Goal: Navigation & Orientation: Find specific page/section

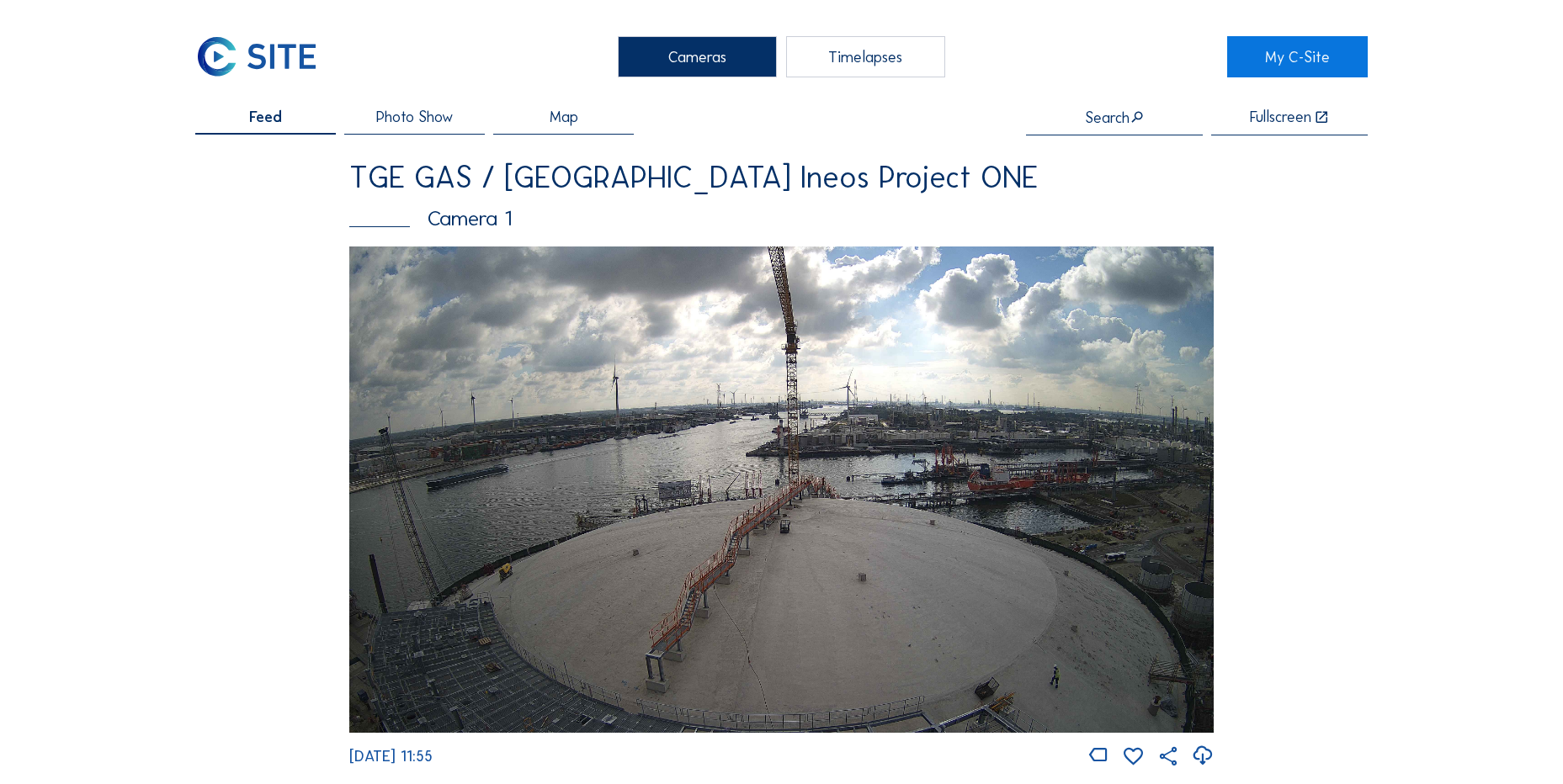
scroll to position [152, 0]
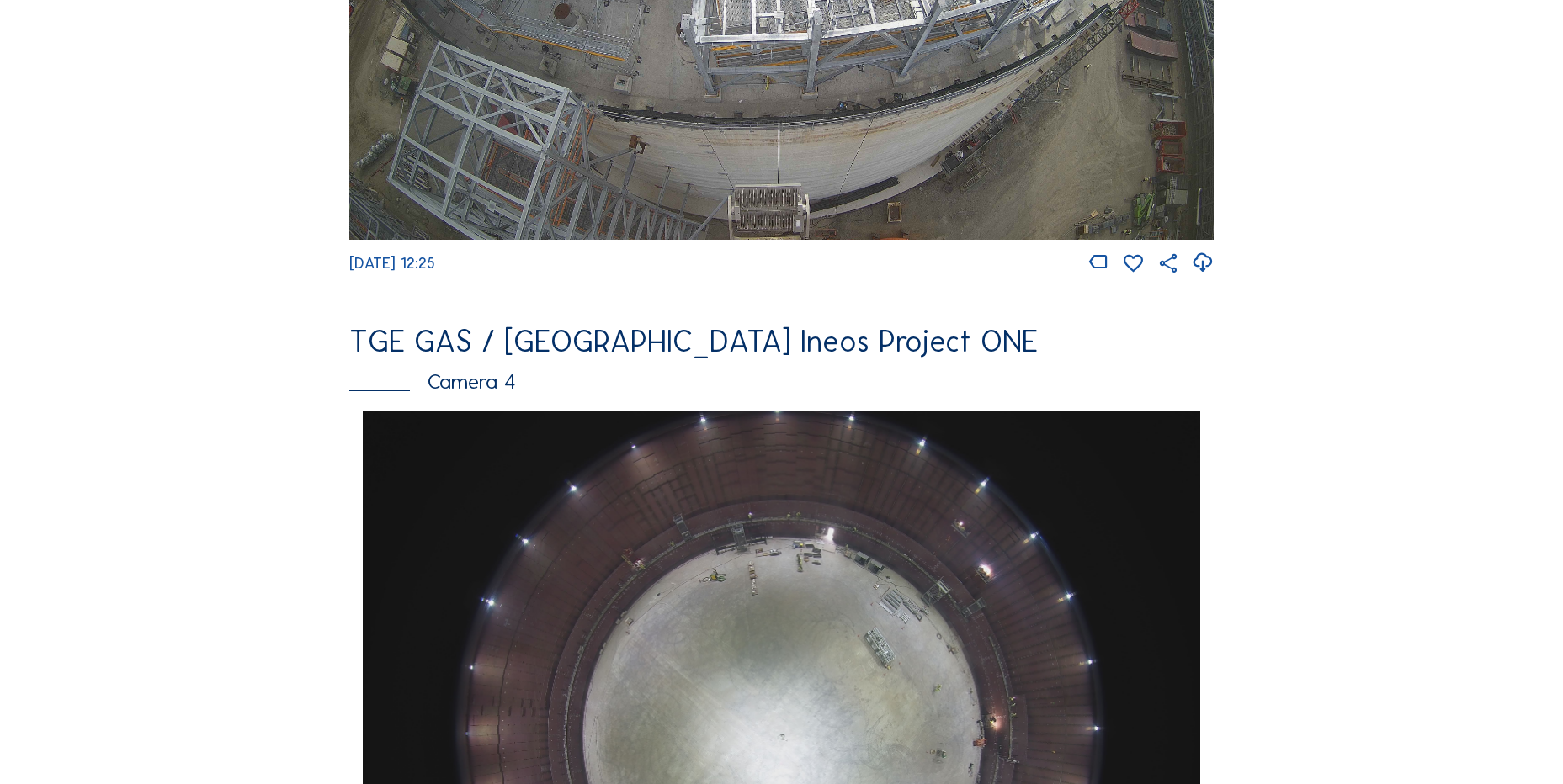
scroll to position [1010, 0]
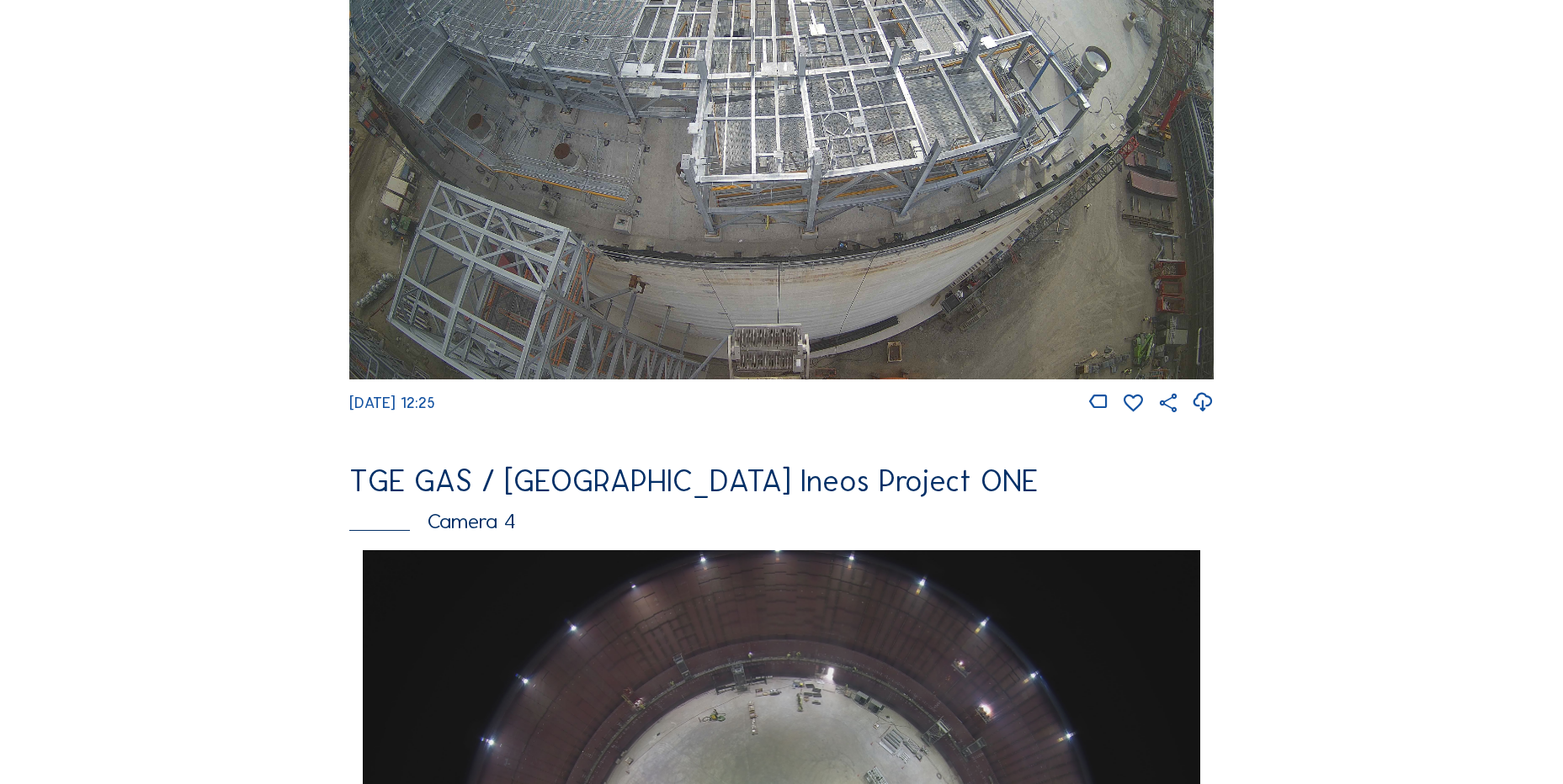
click at [263, 270] on div "Feed Photo Show Map Search Fullscreen TGE GAS / Antwerpen Ineos Project ONE Cam…" at bounding box center [782, 556] width 1173 height 2913
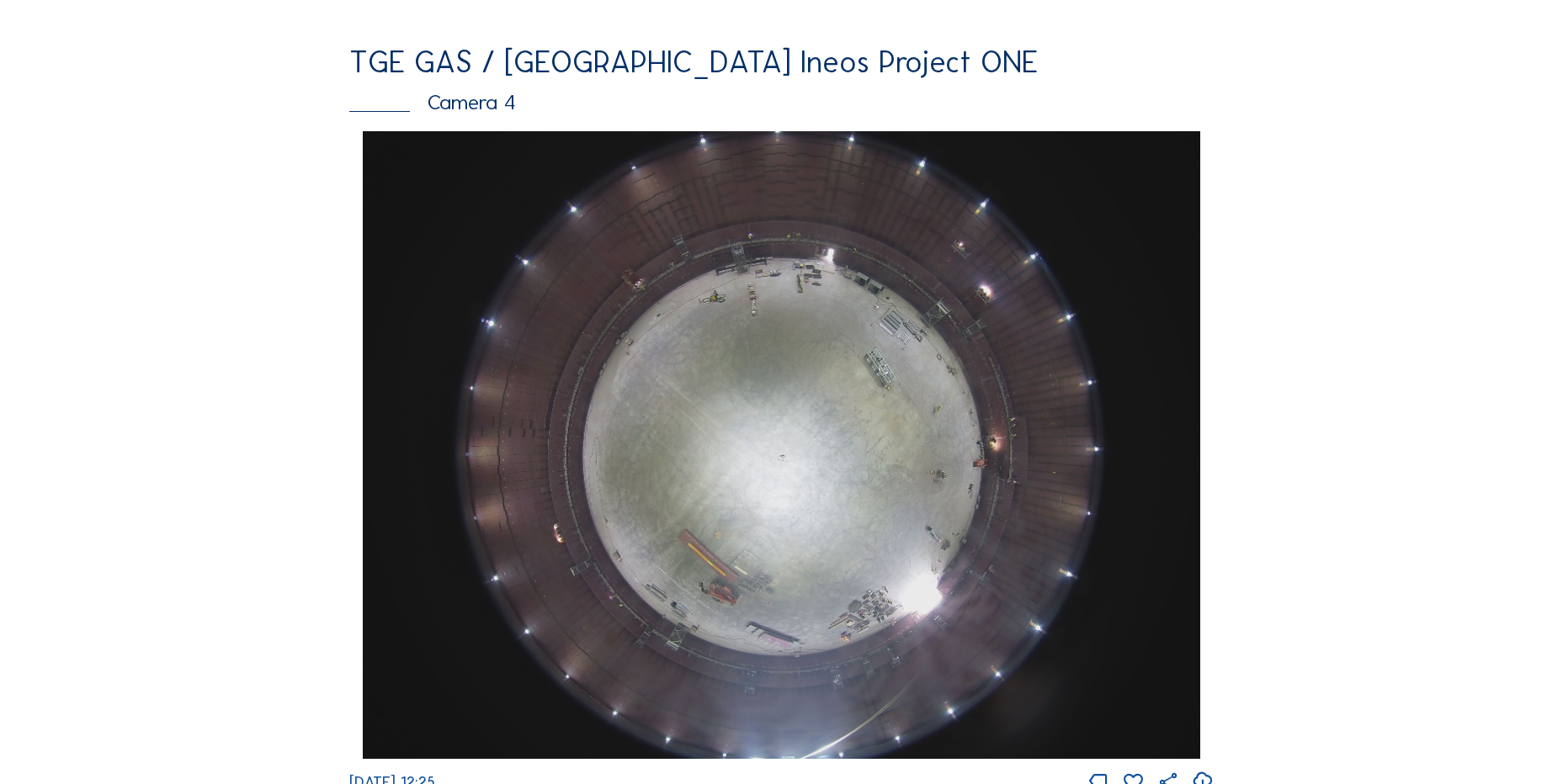
scroll to position [1431, 0]
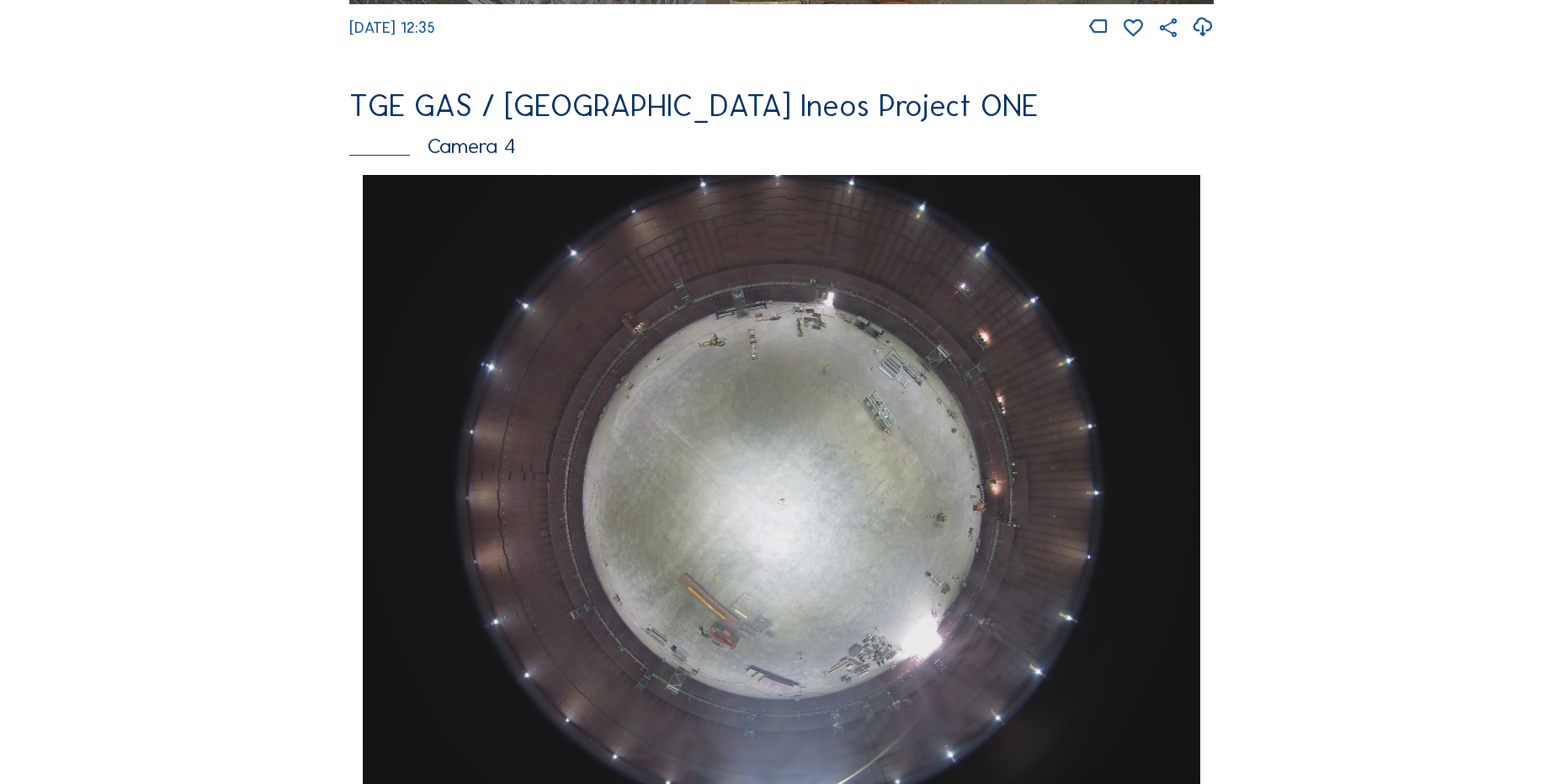
scroll to position [1515, 0]
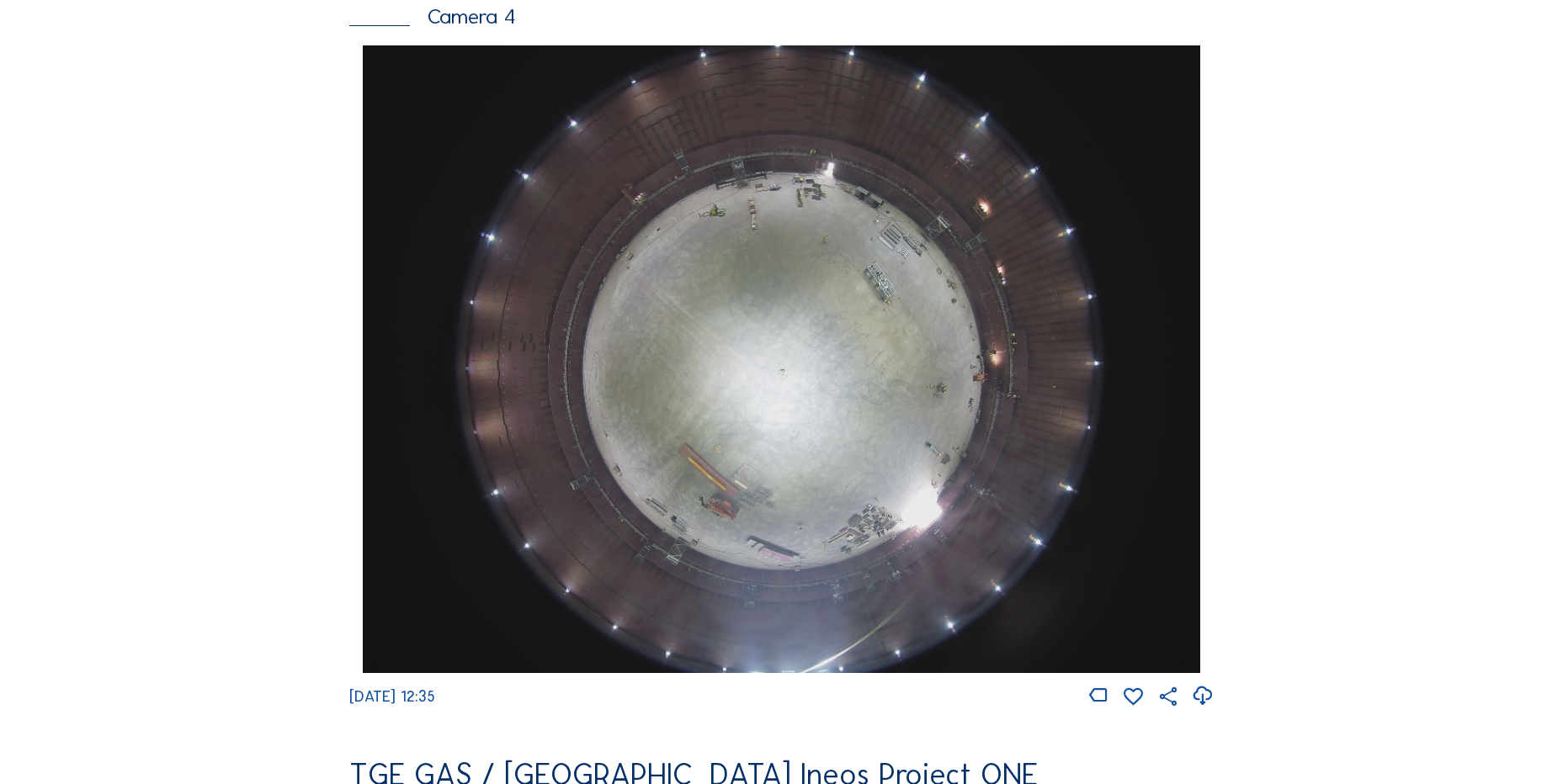
drag, startPoint x: 274, startPoint y: 534, endPoint x: 287, endPoint y: 527, distance: 14.8
click at [278, 535] on div "Feed Photo Show Map Search Fullscreen TGE GAS / Antwerpen Ineos Project ONE Cam…" at bounding box center [782, 51] width 1173 height 2913
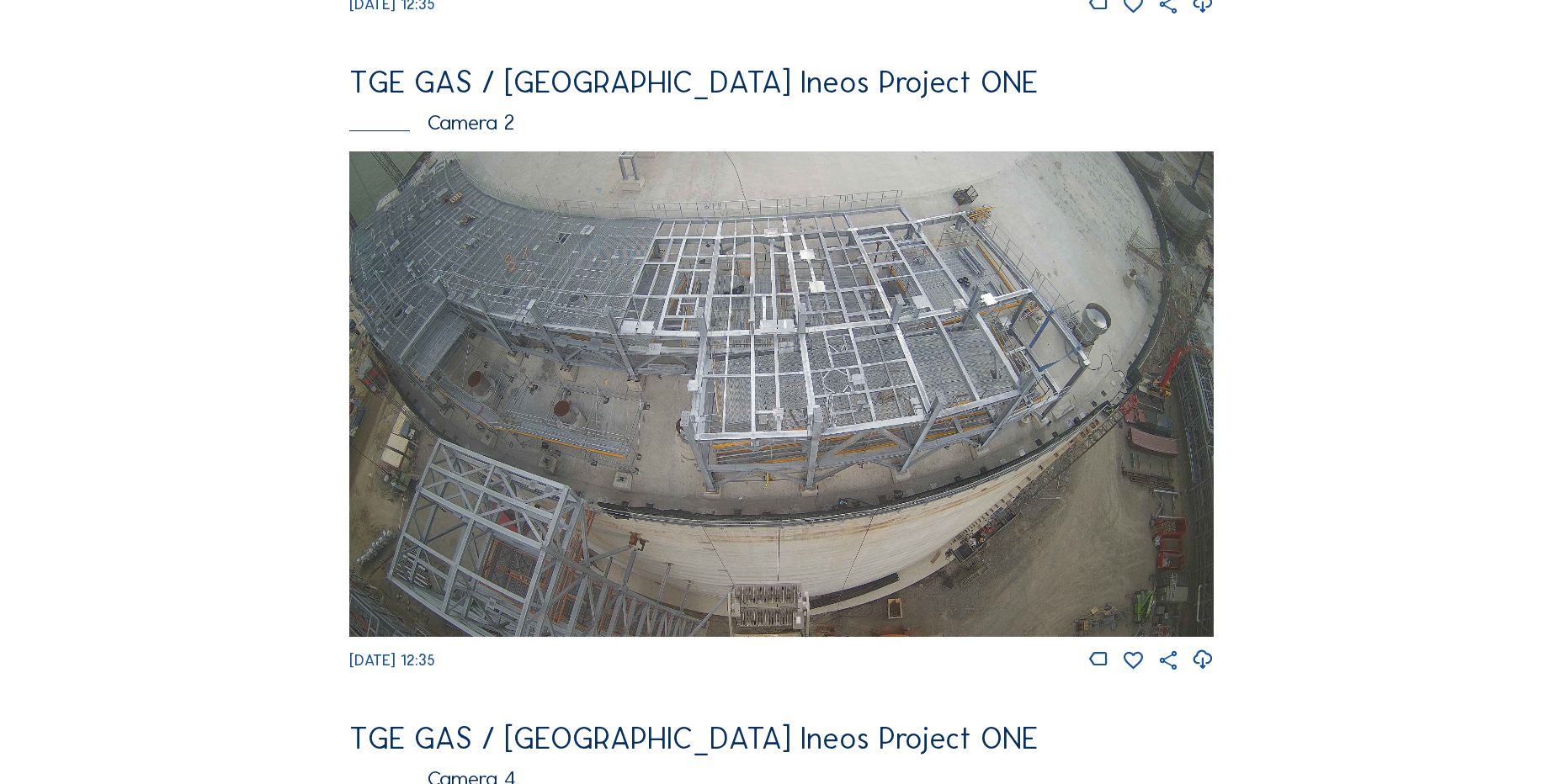
scroll to position [1010, 0]
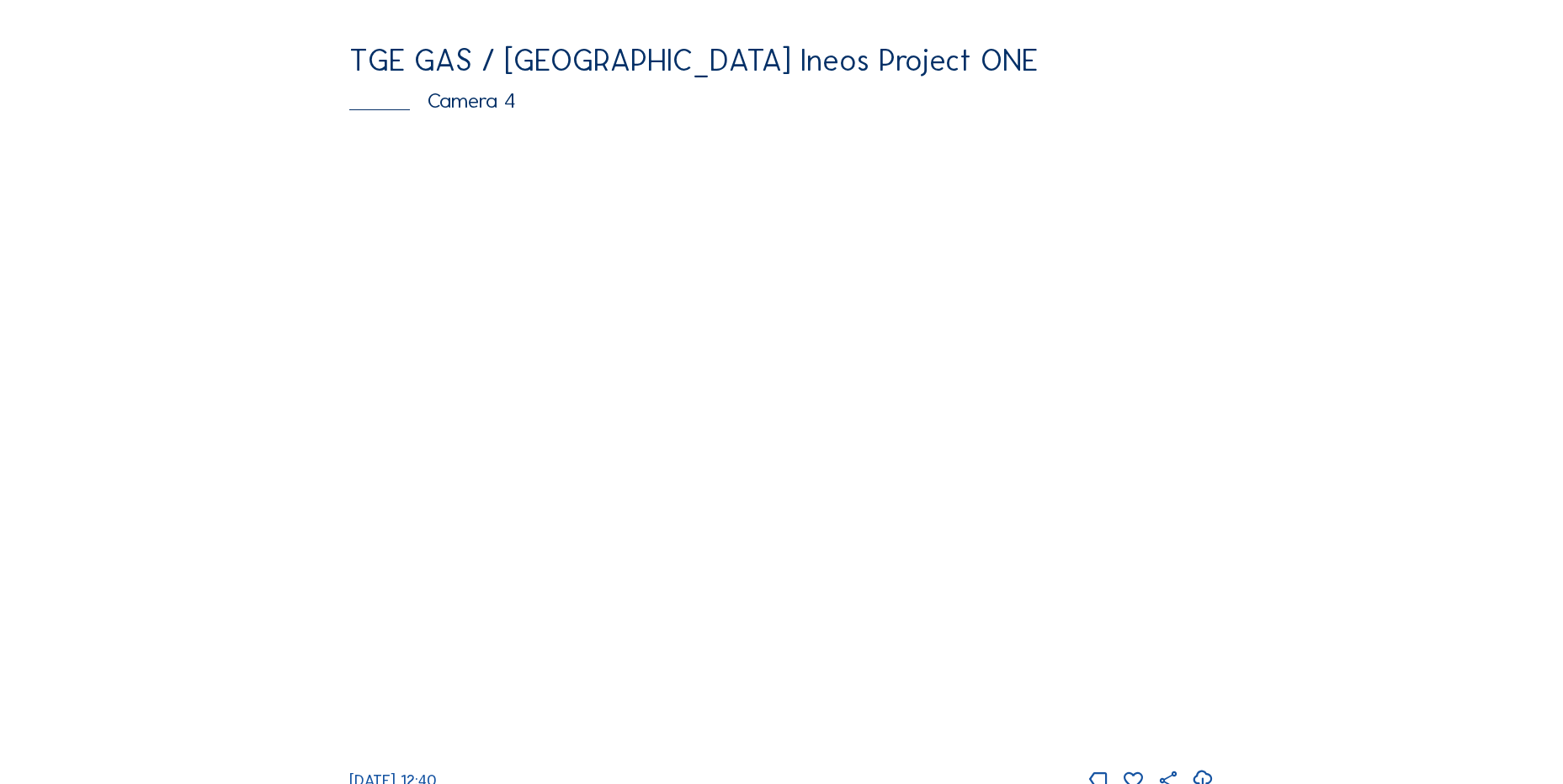
scroll to position [1515, 0]
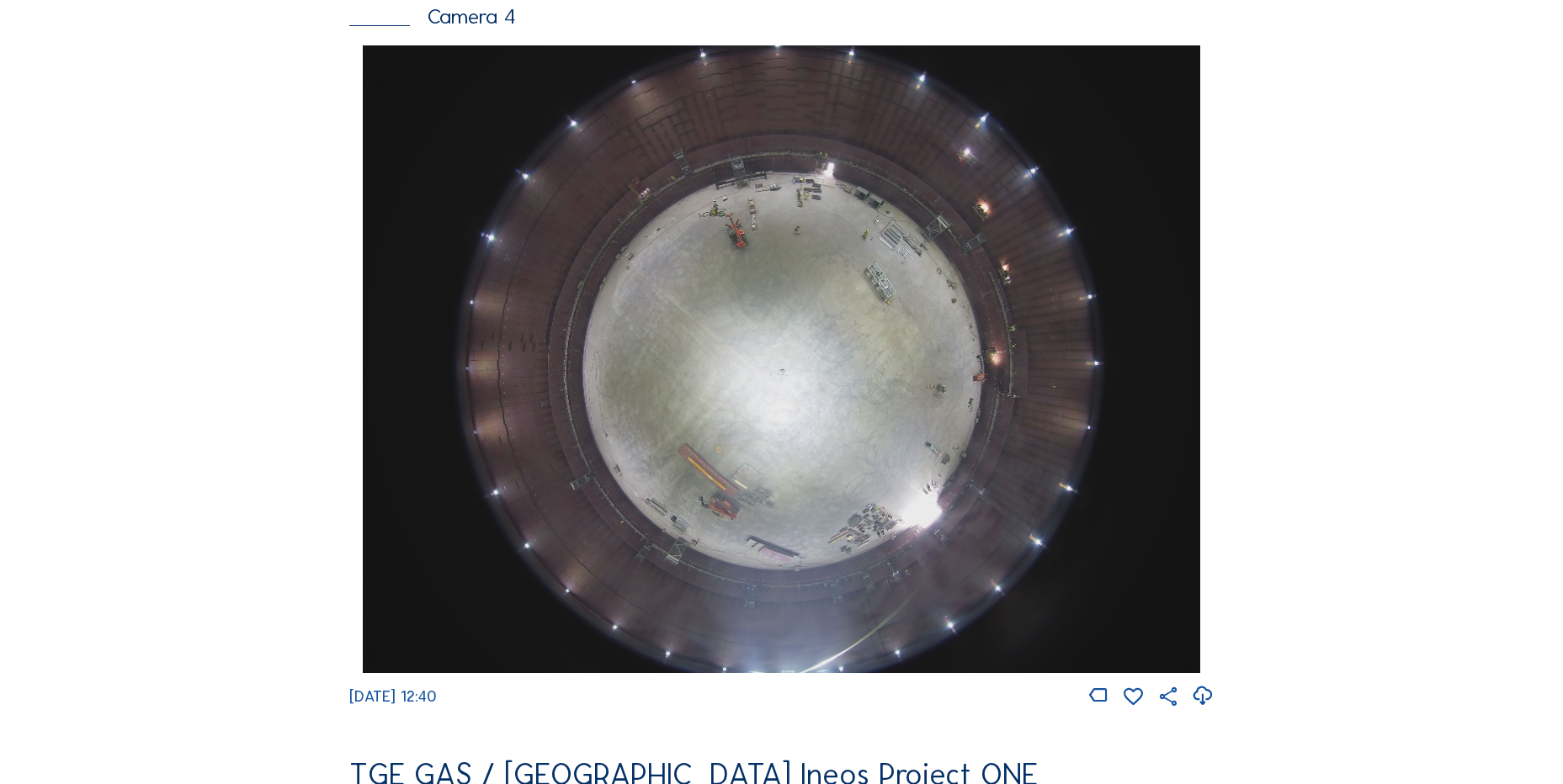
click at [1203, 709] on icon at bounding box center [1203, 696] width 23 height 27
click at [96, 433] on div "Cameras Timelapses My C-Site Feed Photo Show Map Search Fullscreen TGE GAS / An…" at bounding box center [782, 365] width 1563 height 3760
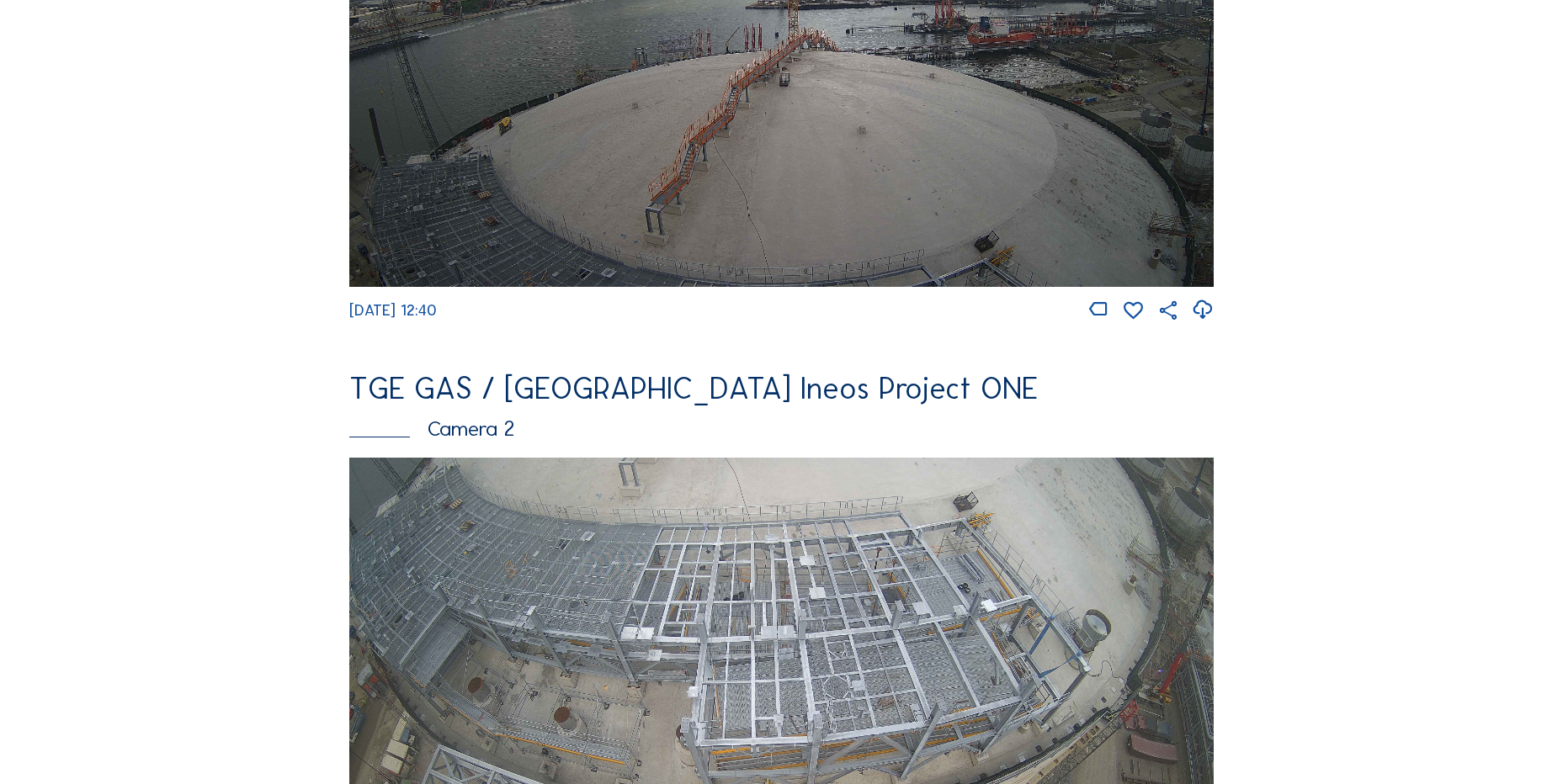
scroll to position [421, 0]
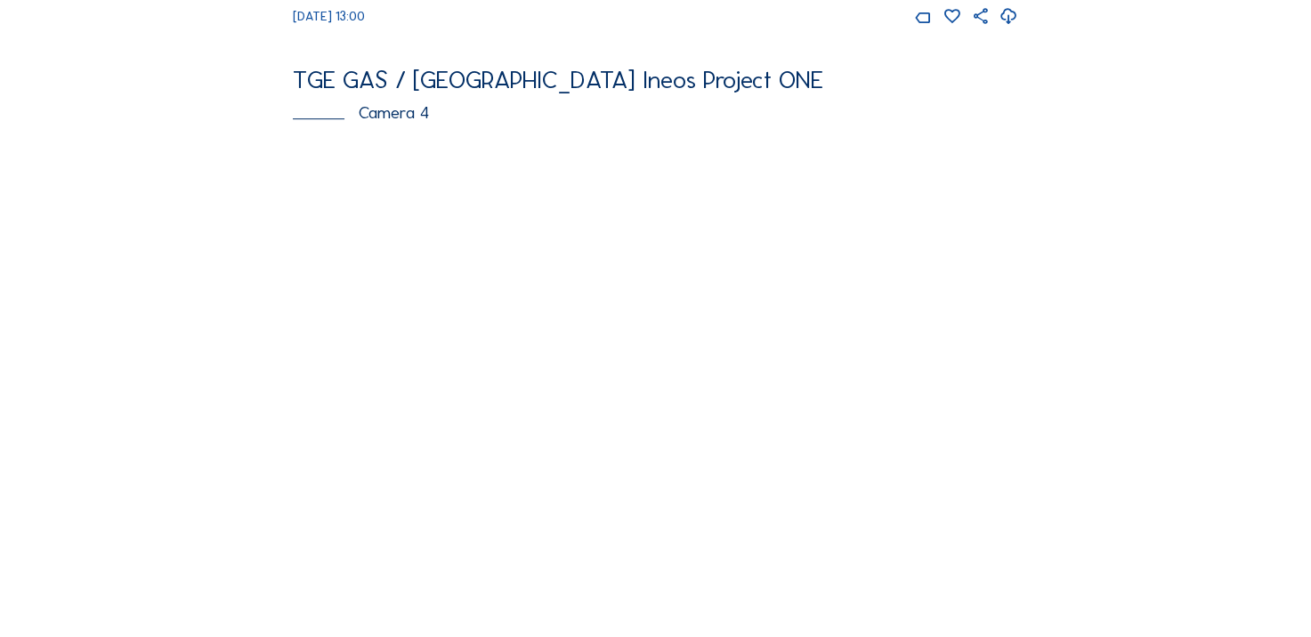
scroll to position [1335, 0]
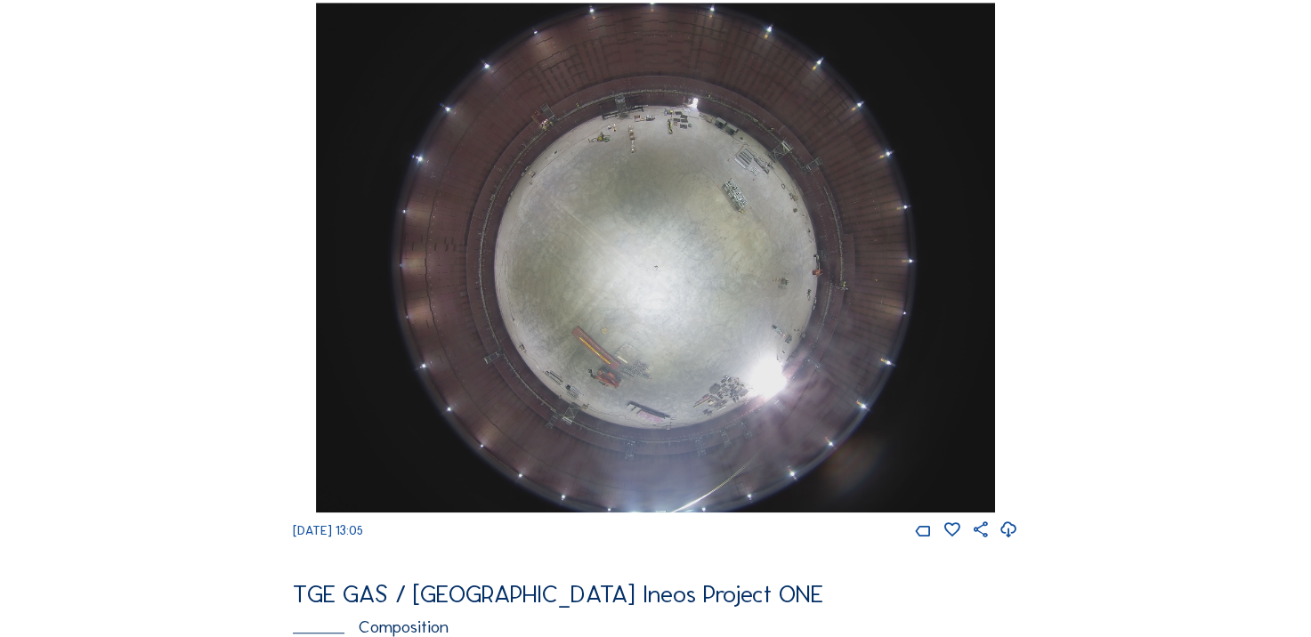
scroll to position [1335, 0]
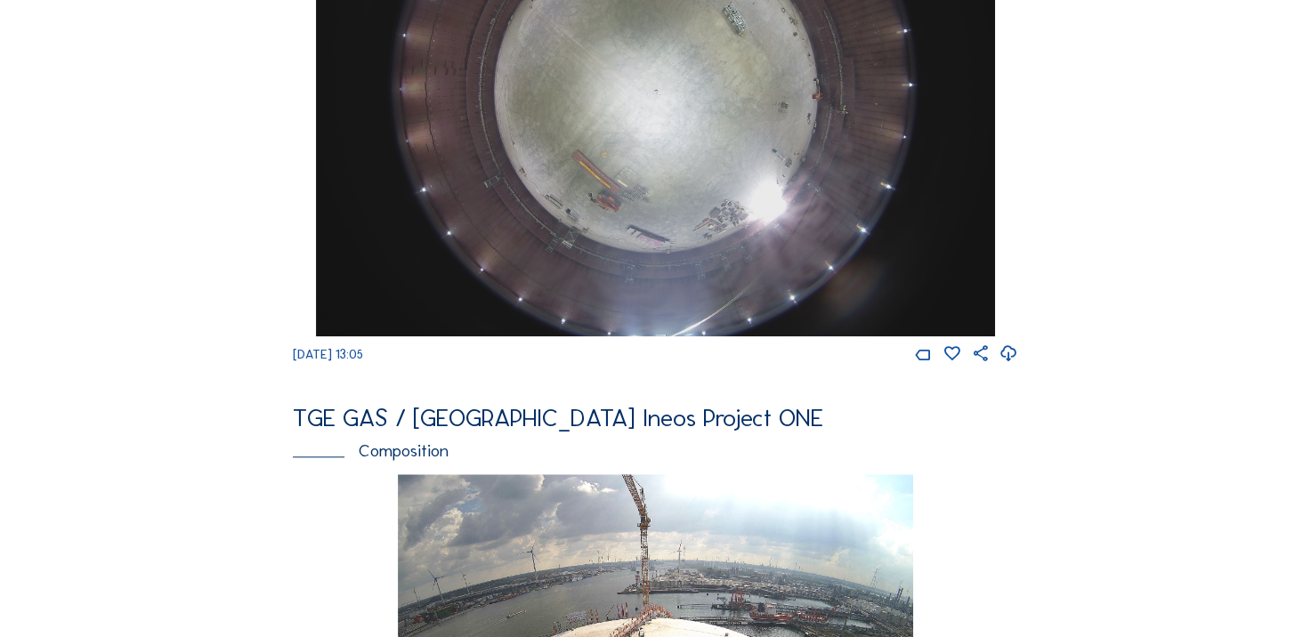
scroll to position [1424, 0]
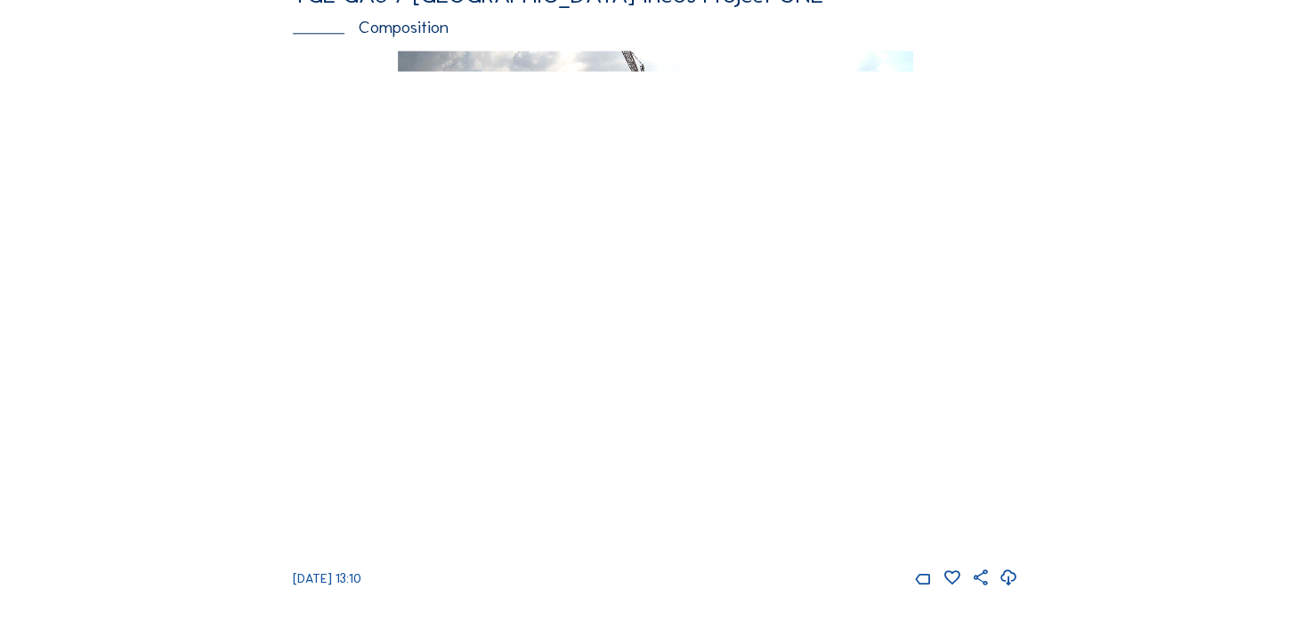
scroll to position [2047, 0]
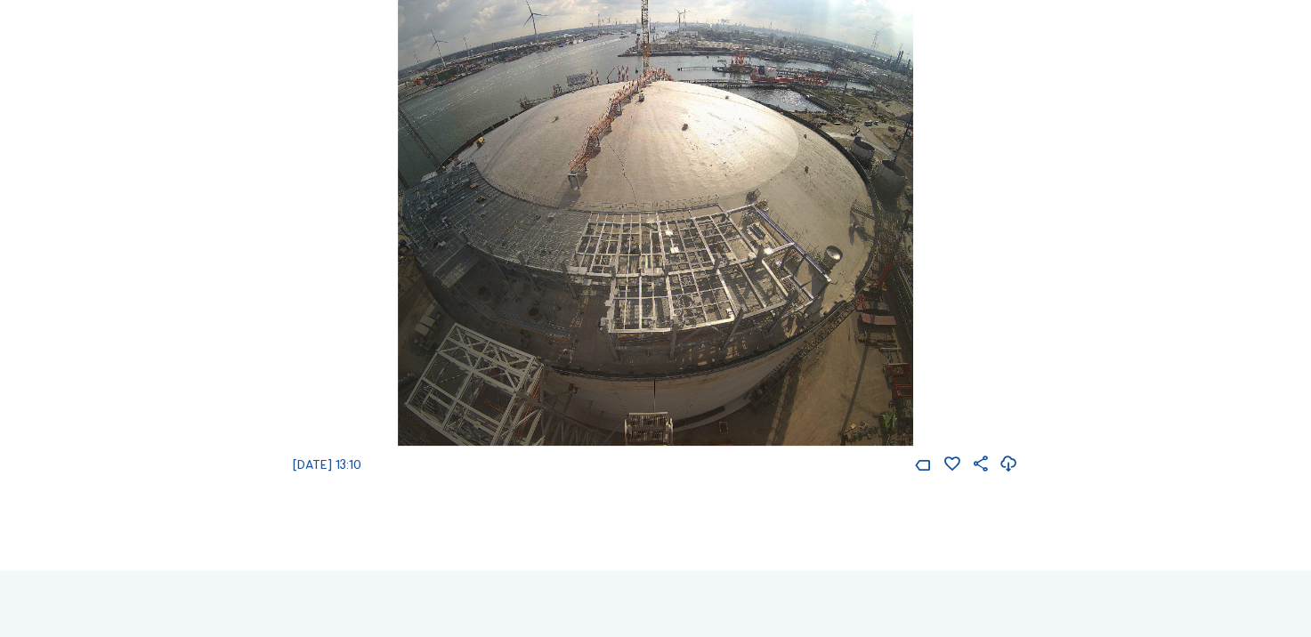
scroll to position [1691, 0]
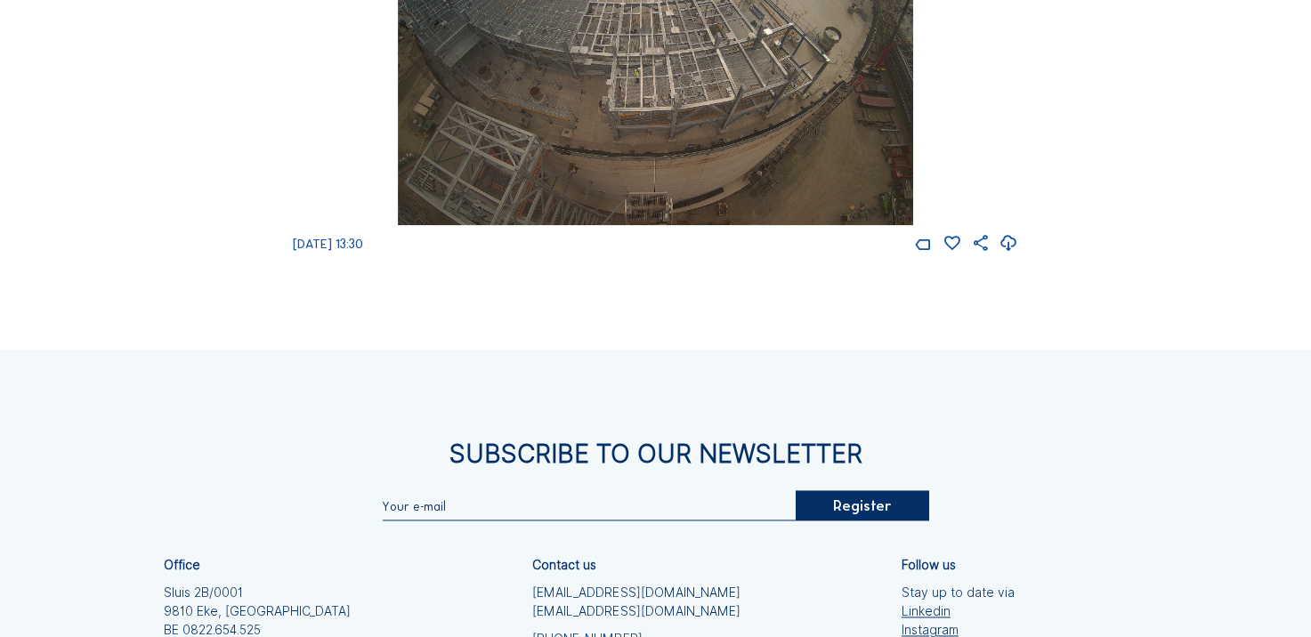
scroll to position [2047, 0]
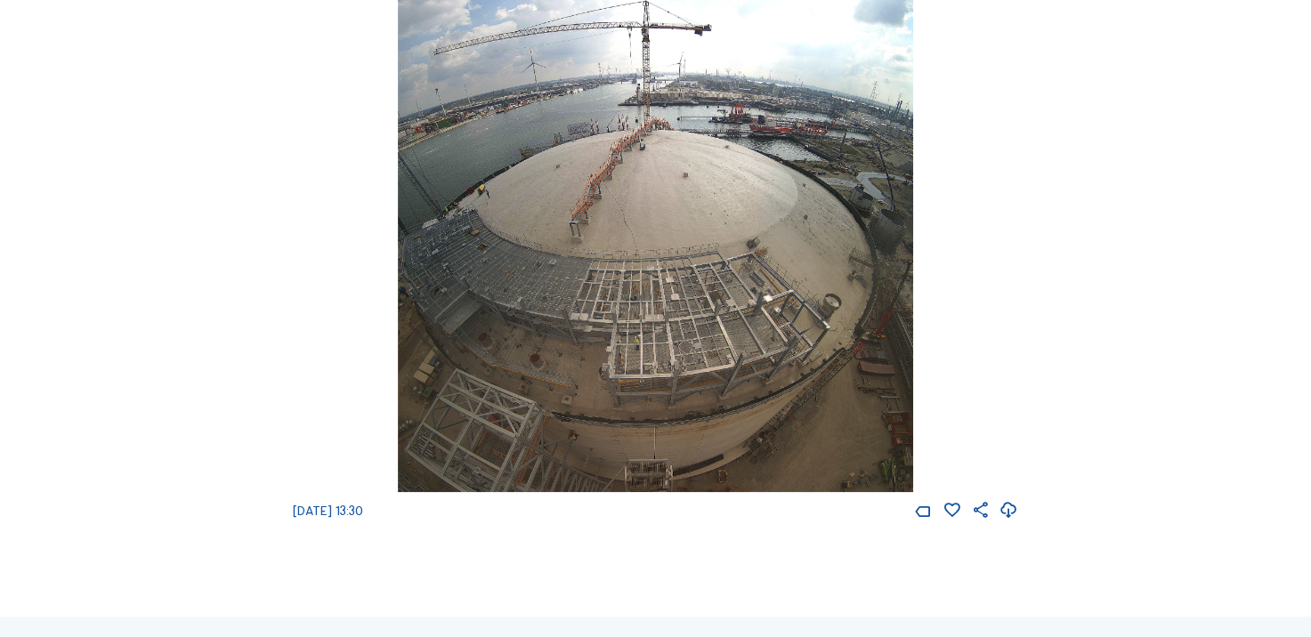
scroll to position [1958, 0]
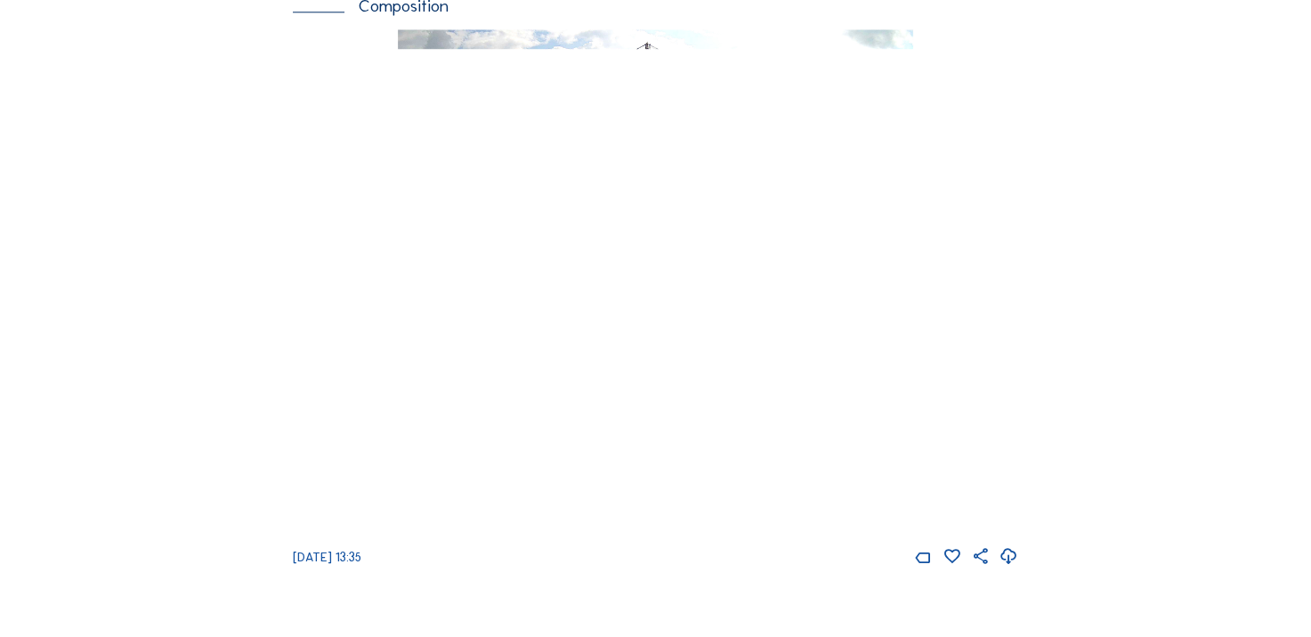
scroll to position [1780, 0]
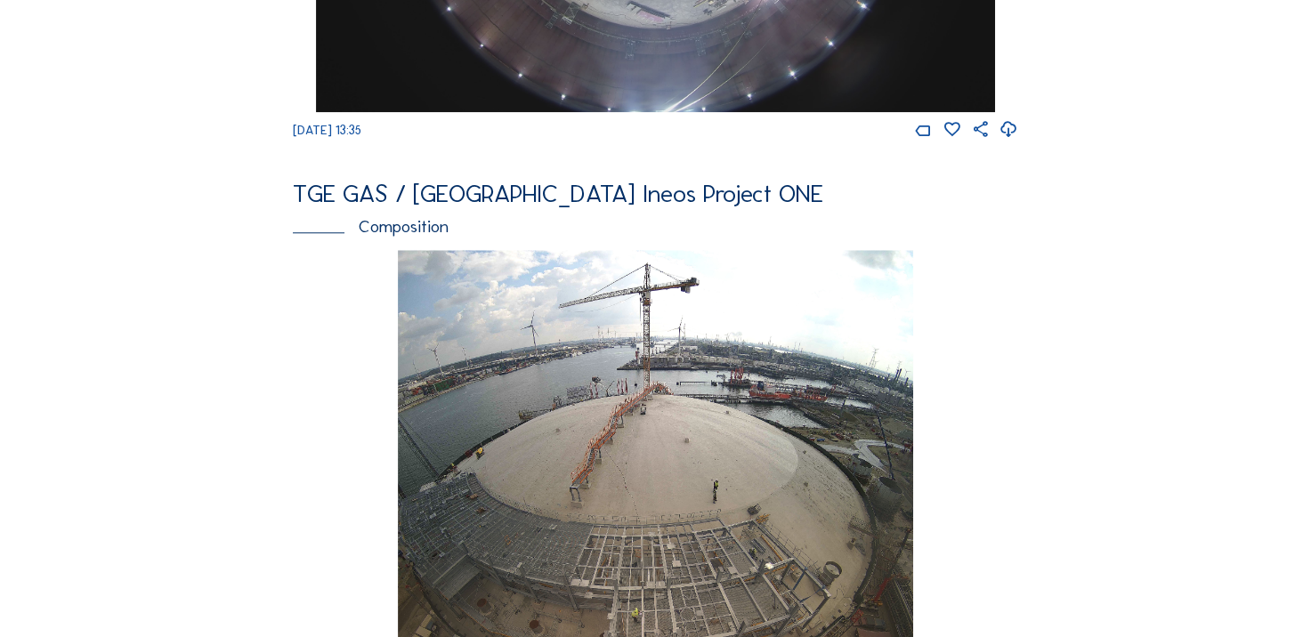
scroll to position [1157, 0]
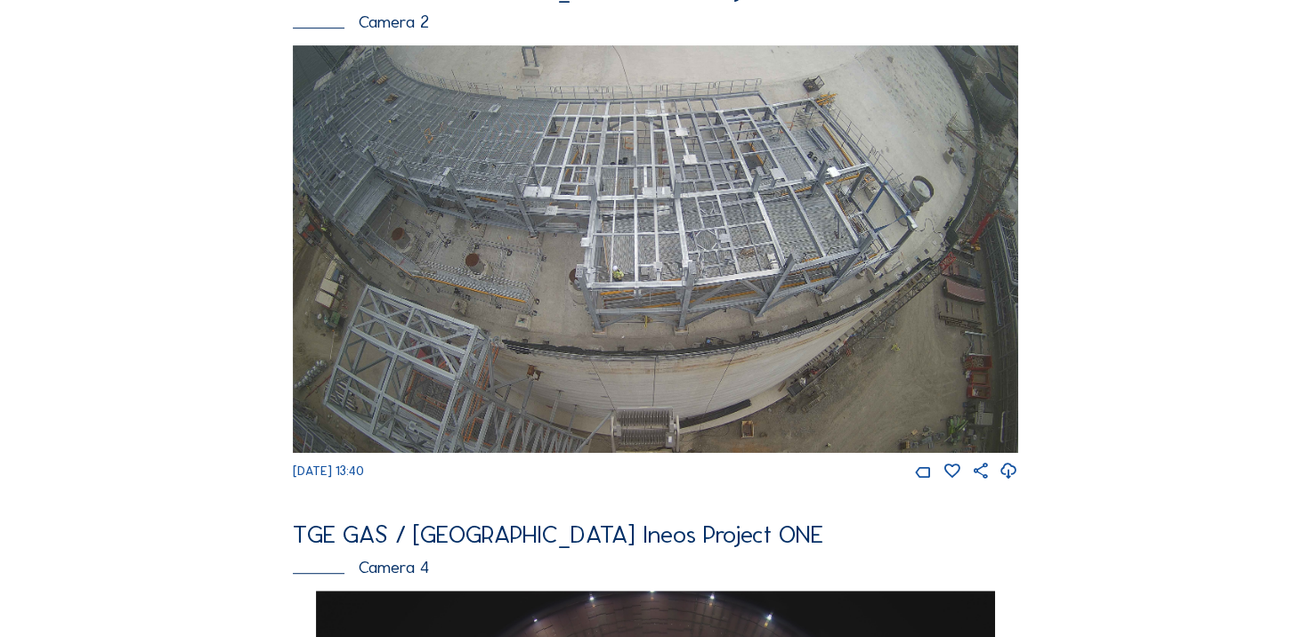
scroll to position [712, 0]
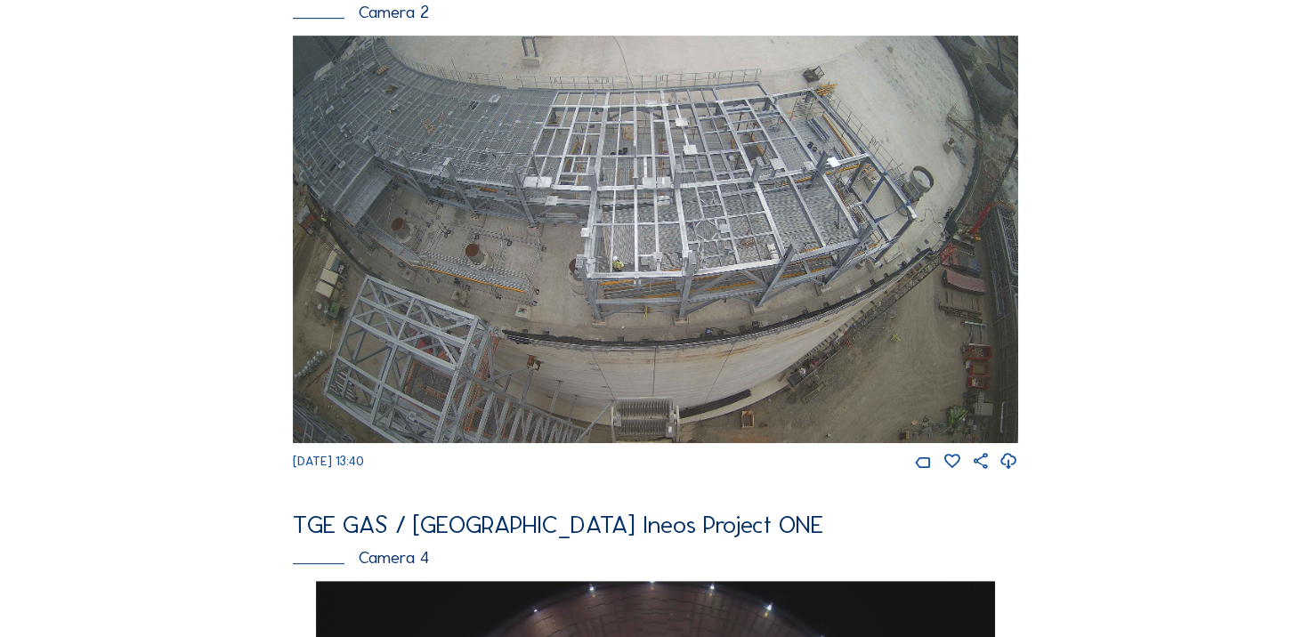
click at [177, 309] on div "Feed Photo Show Map Search Fullscreen TGE GAS / Antwerpen Ineos Project ONE Cam…" at bounding box center [655, 572] width 983 height 2388
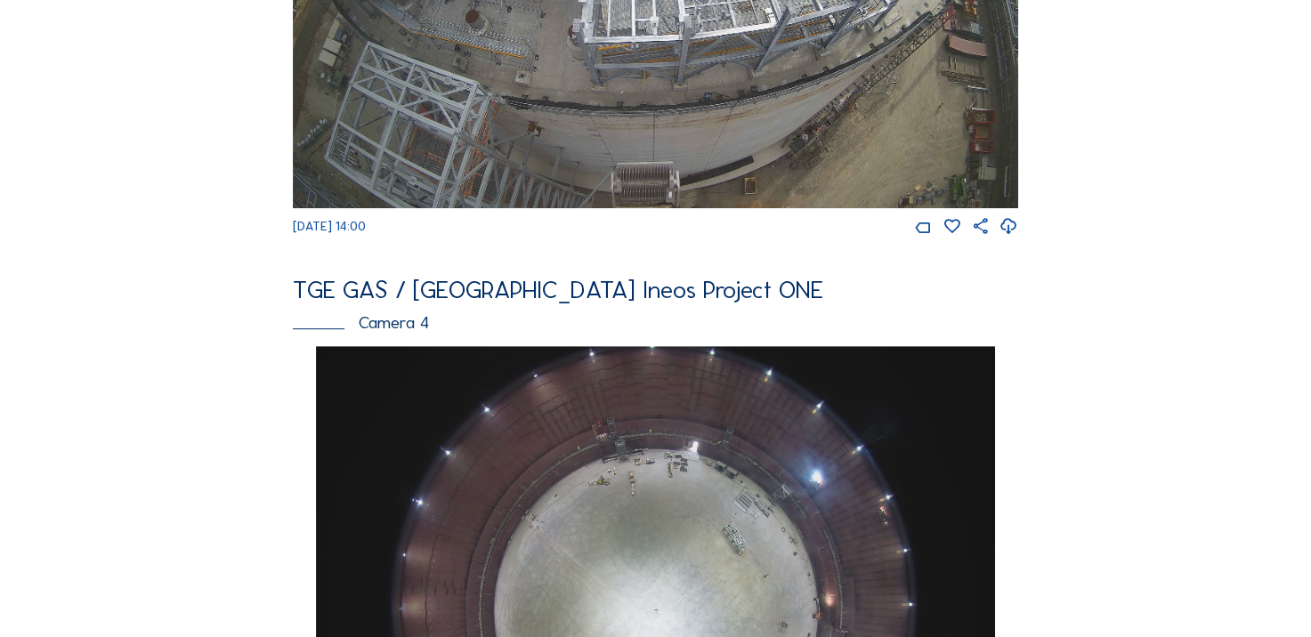
scroll to position [1479, 0]
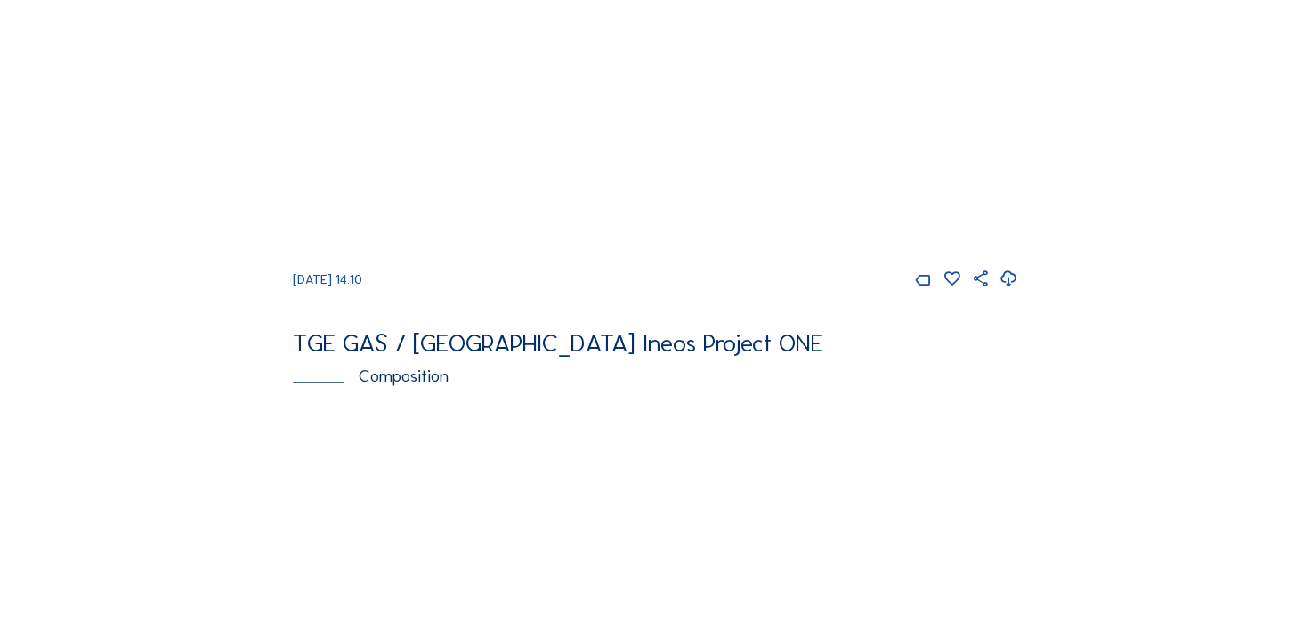
scroll to position [1335, 0]
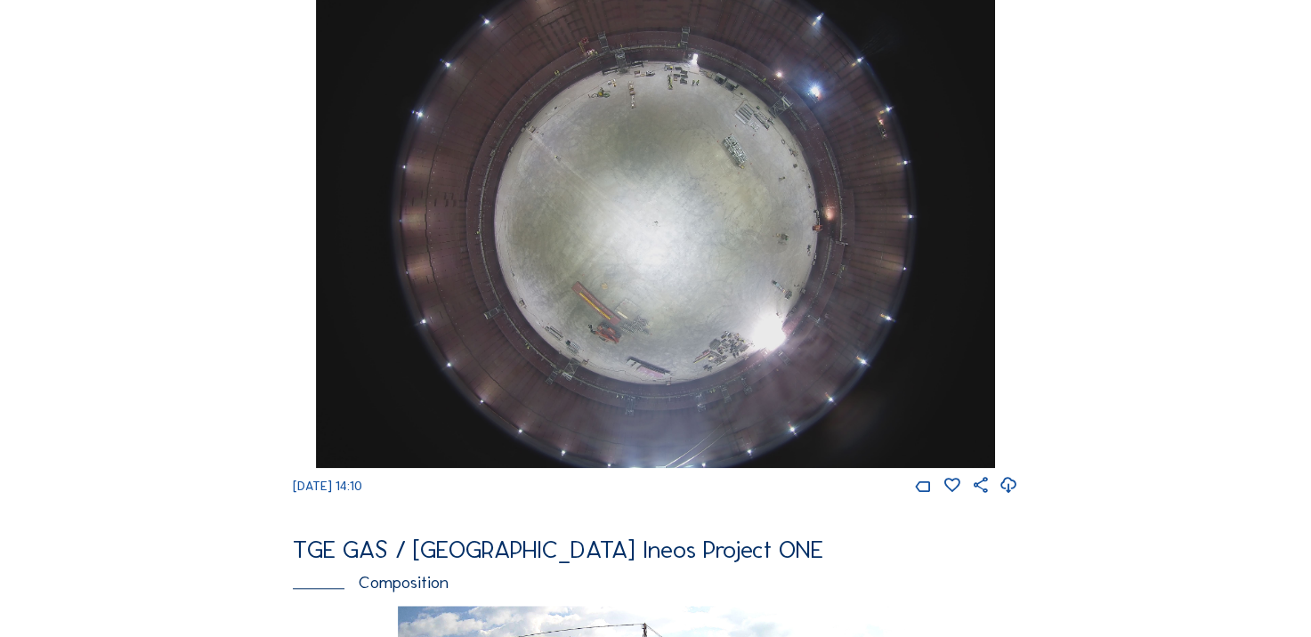
click at [1018, 497] on icon at bounding box center [1008, 485] width 19 height 23
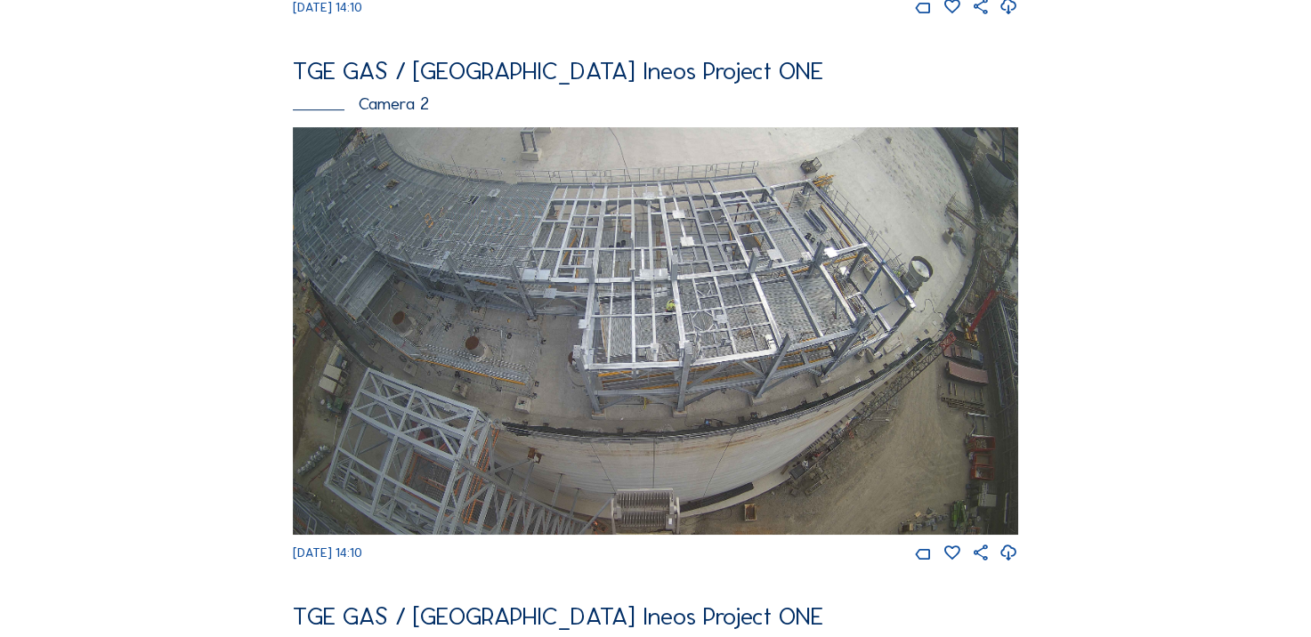
scroll to position [623, 0]
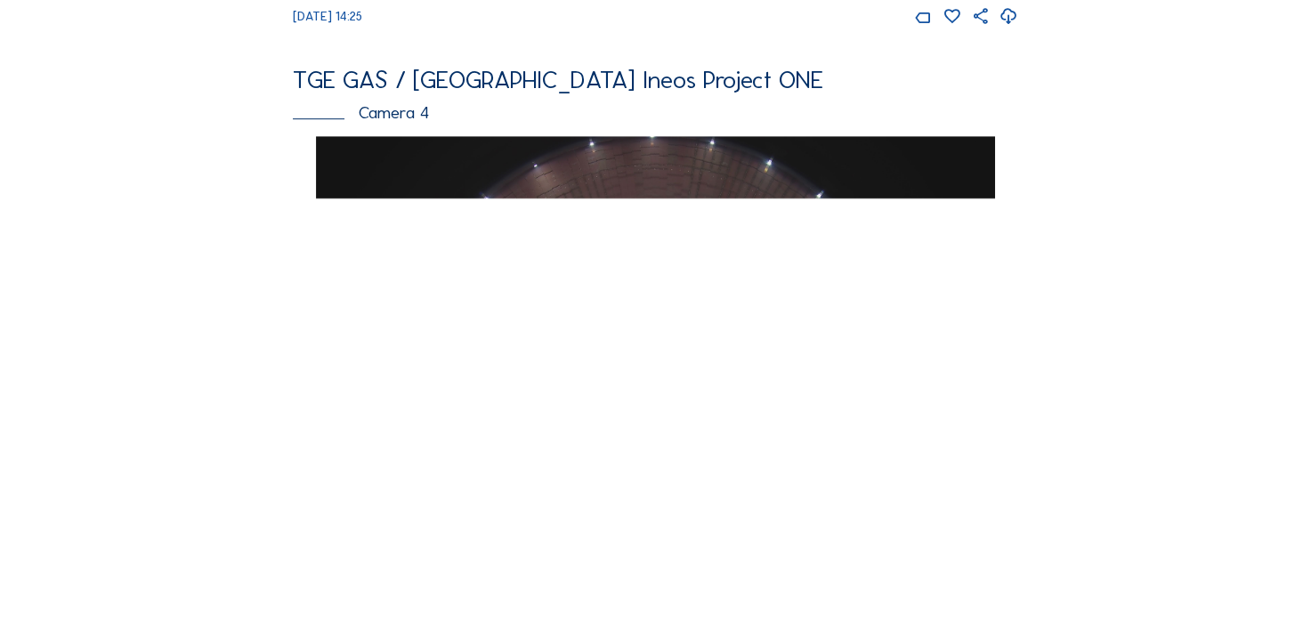
scroll to position [1246, 0]
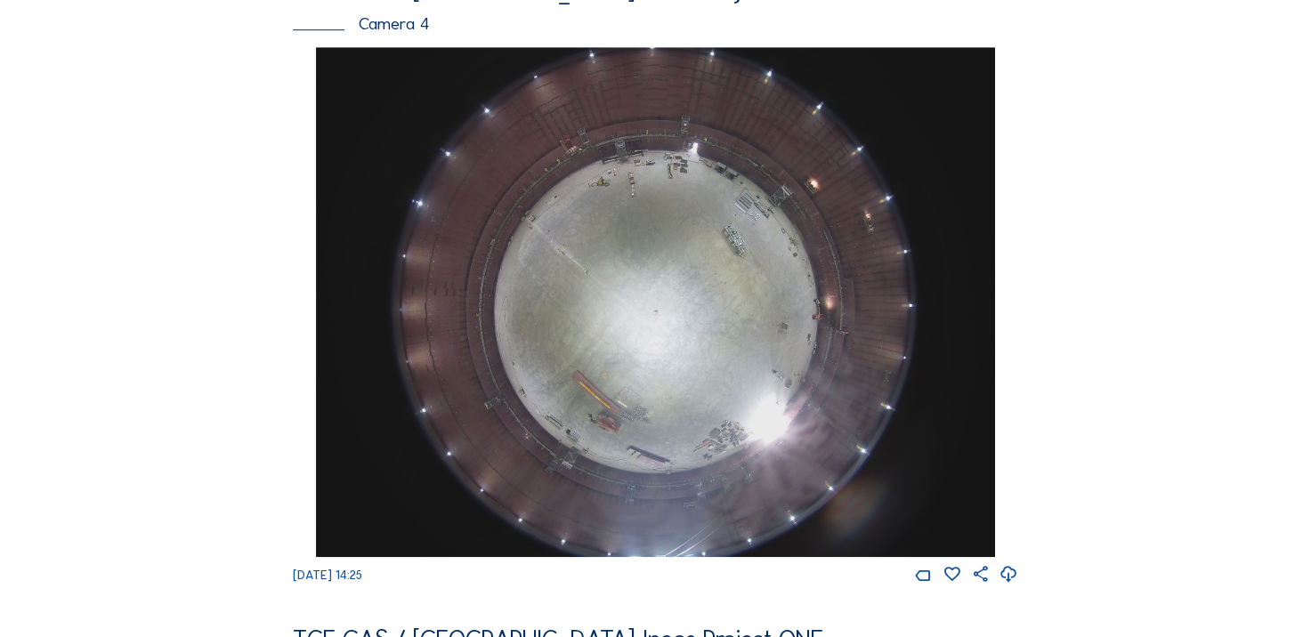
click at [123, 283] on div "Cameras Timelapses My C-Site Feed Photo Show Map Search Fullscreen TGE GAS / [G…" at bounding box center [655, 293] width 1311 height 3078
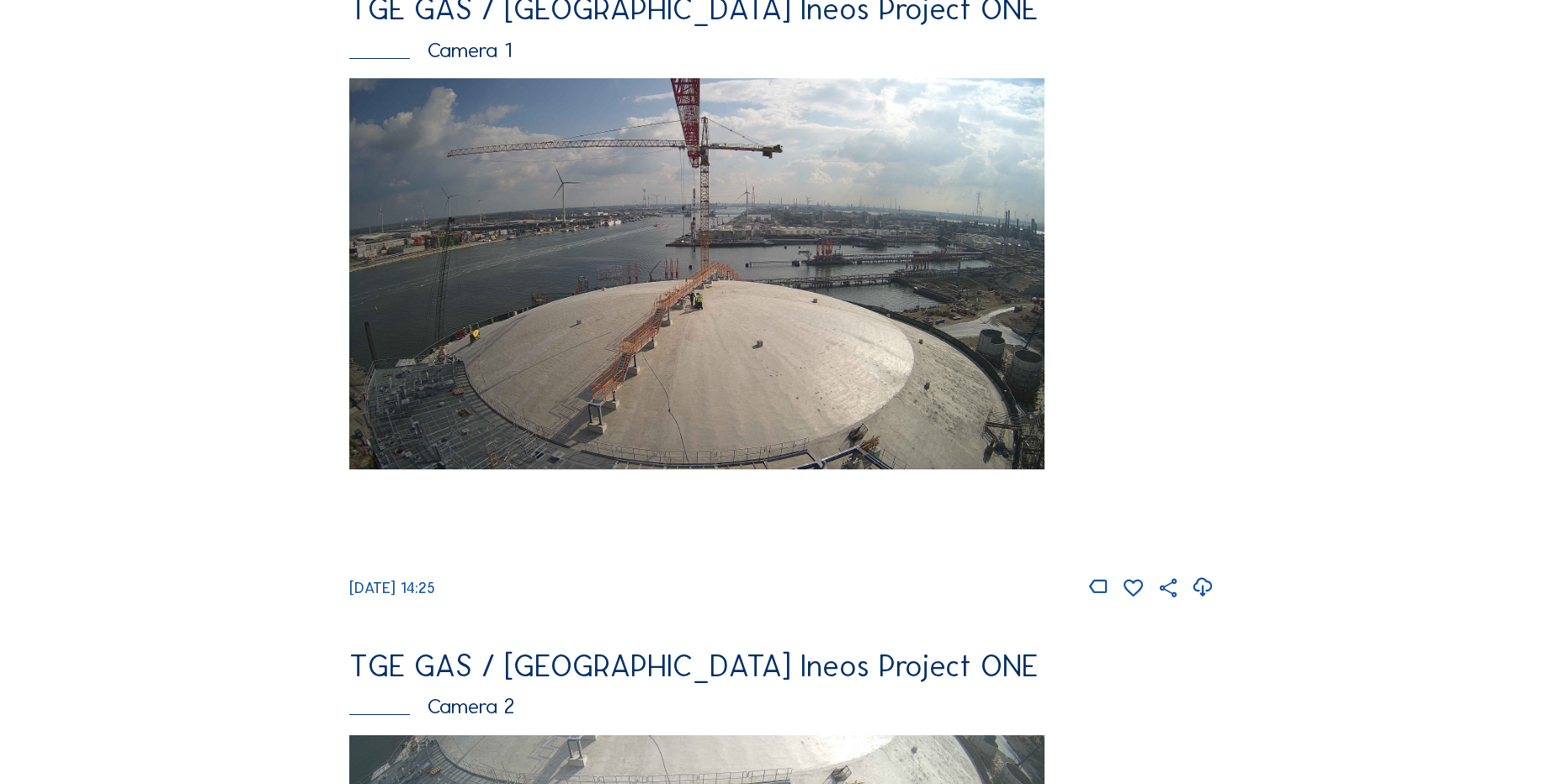
scroll to position [165, 0]
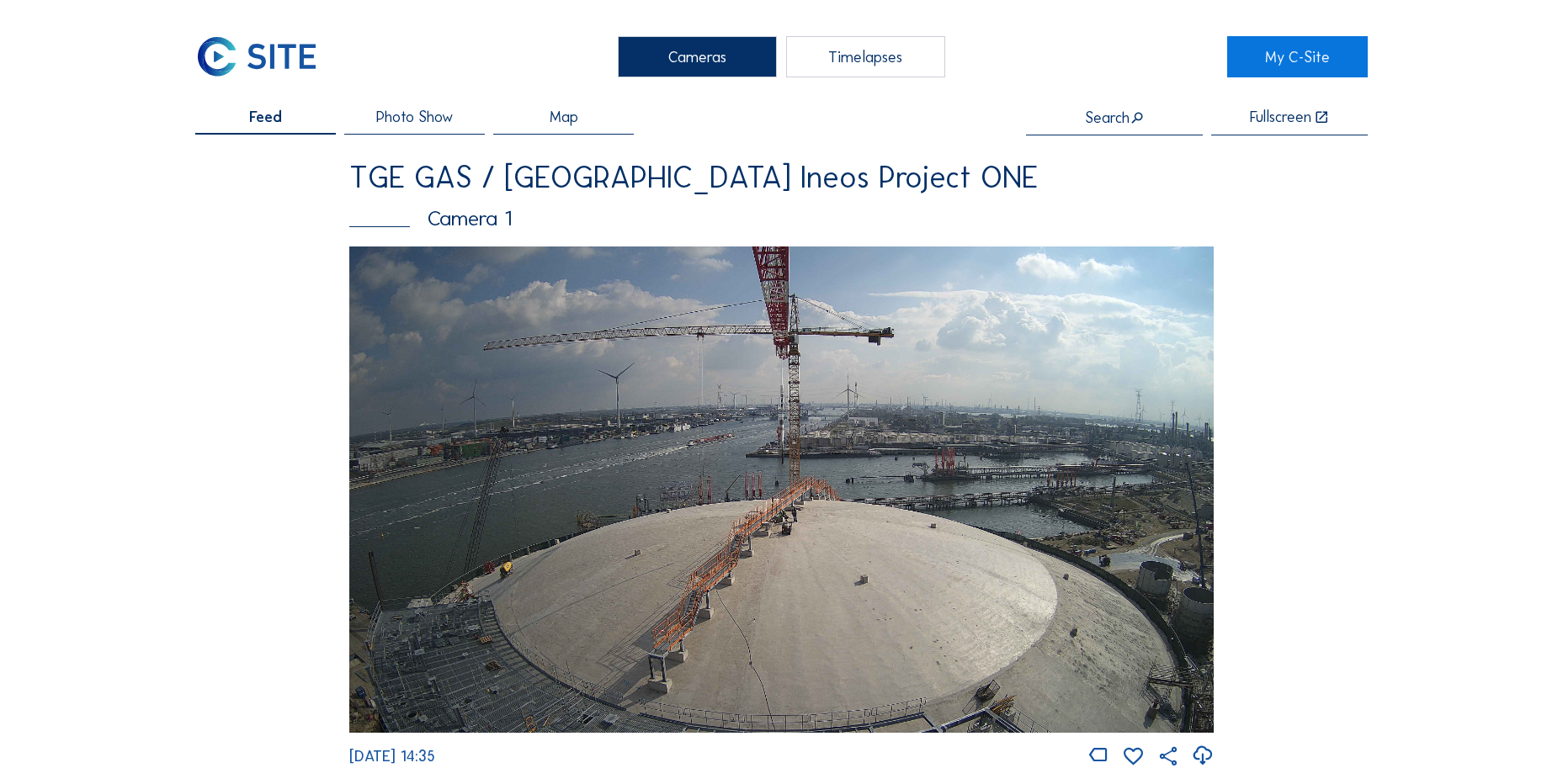
scroll to position [253, 0]
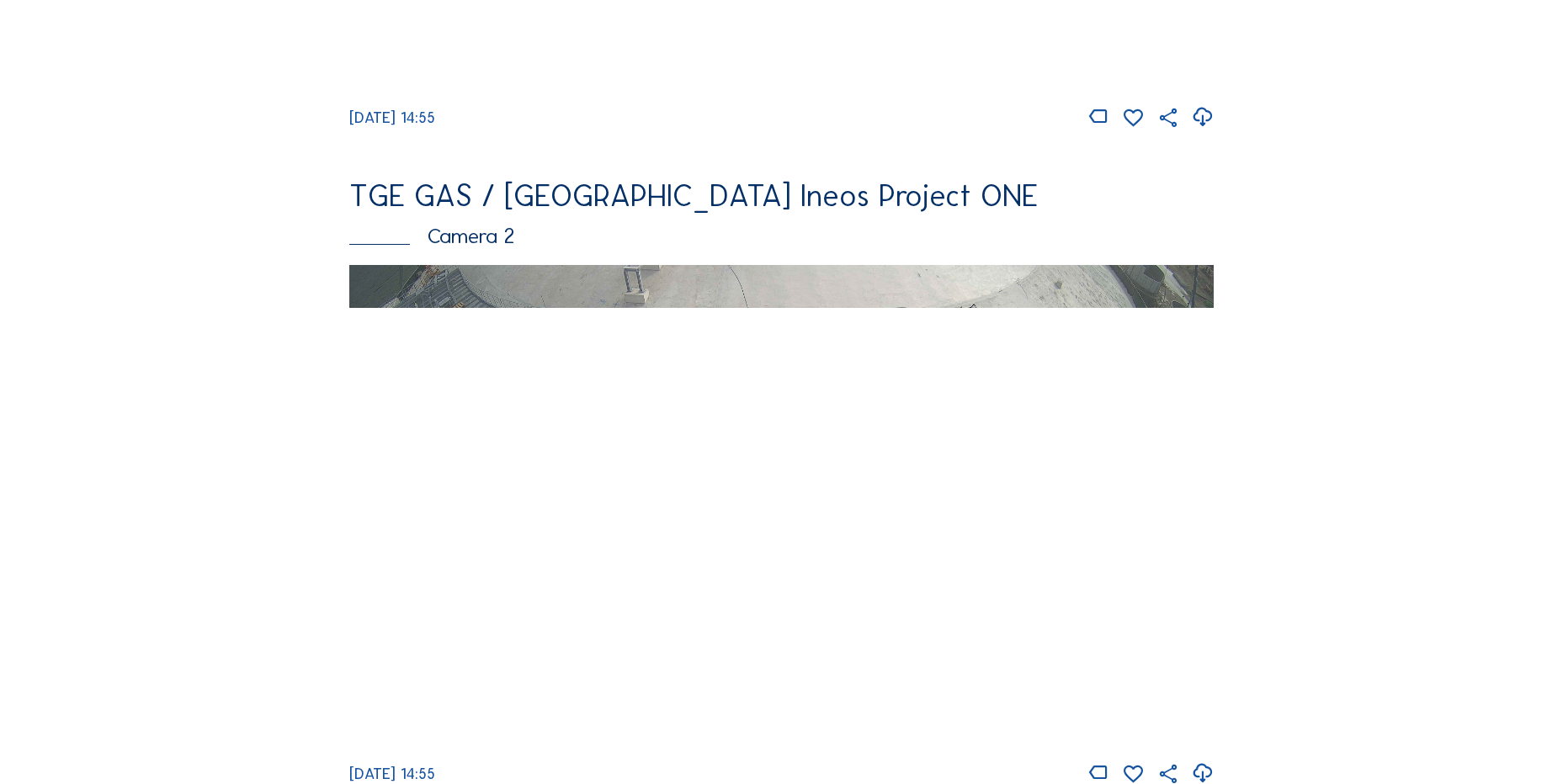
scroll to position [926, 0]
